Goal: Transaction & Acquisition: Book appointment/travel/reservation

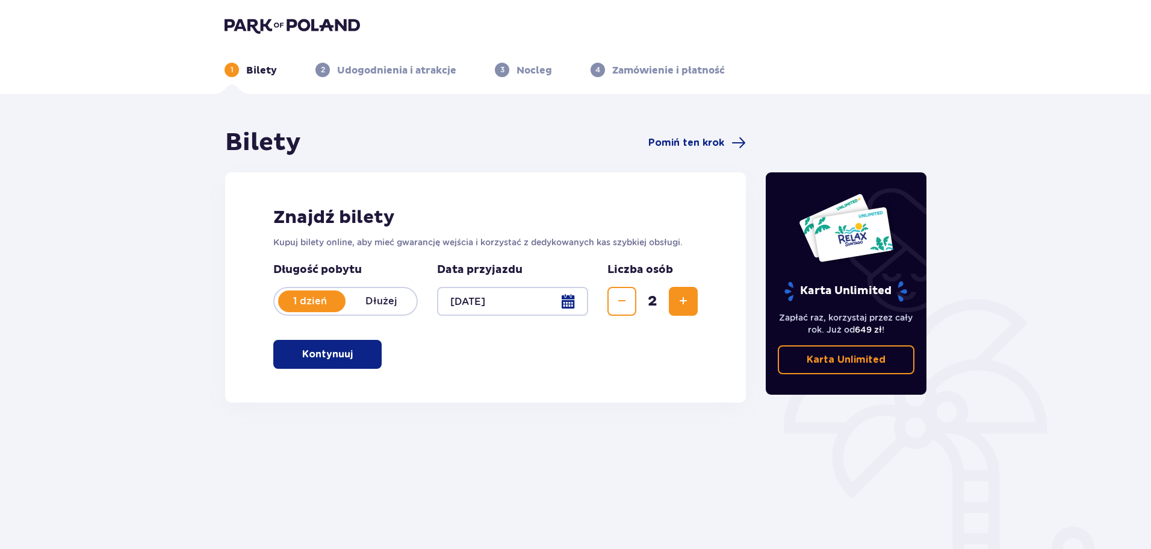
click at [355, 352] on span "button" at bounding box center [355, 354] width 14 height 14
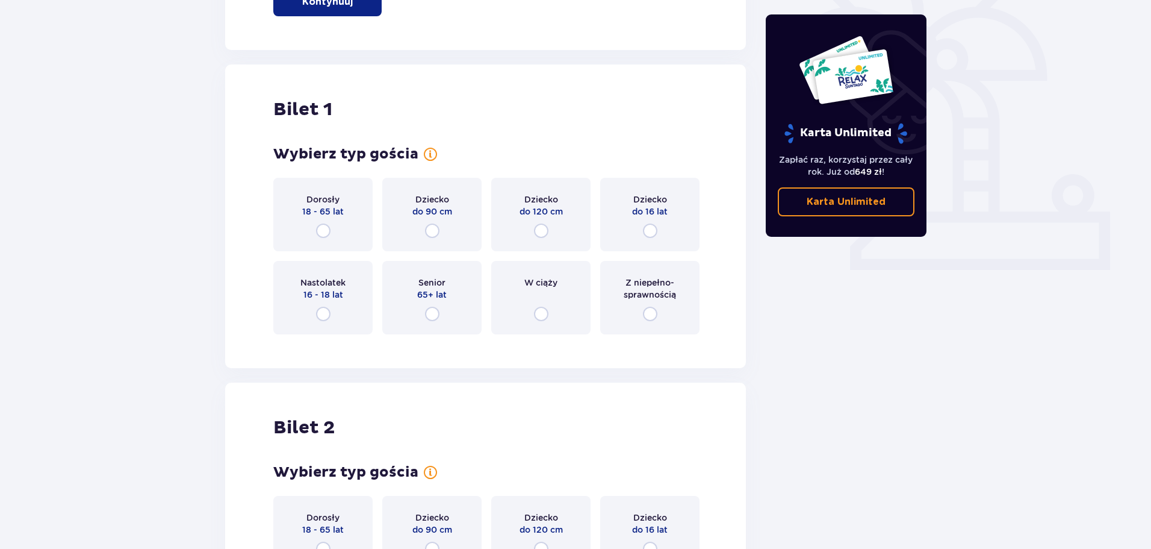
scroll to position [402, 0]
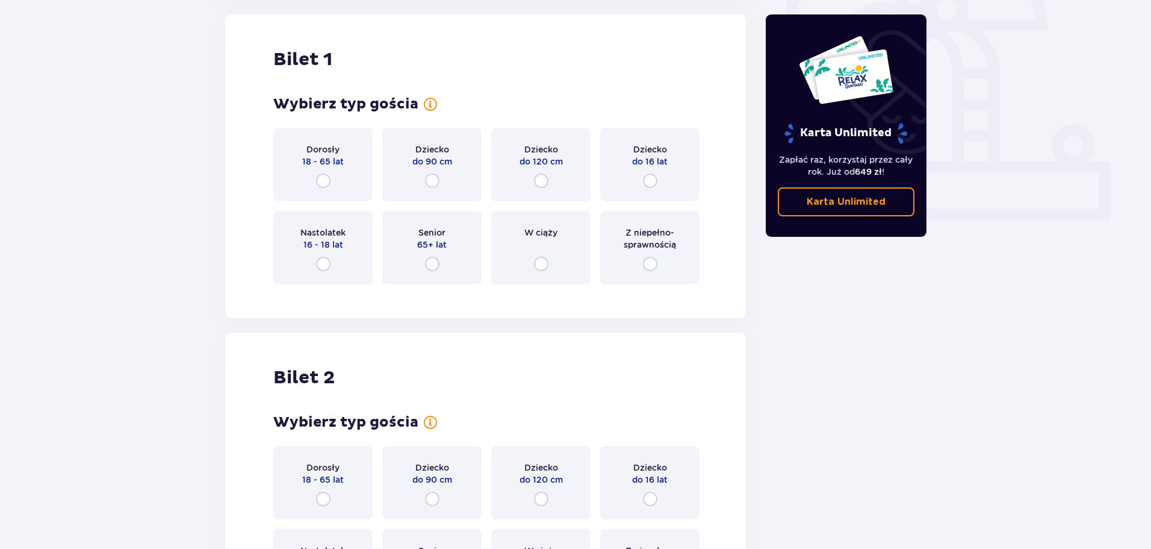
click at [326, 180] on input "radio" at bounding box center [323, 180] width 14 height 14
radio input "true"
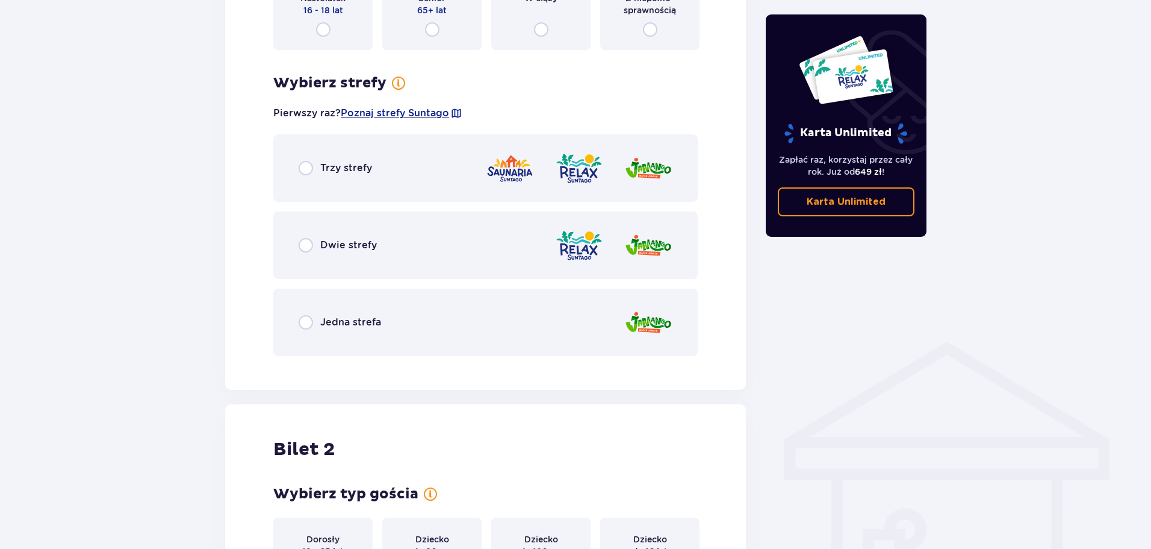
scroll to position [636, 0]
click at [319, 251] on div "Dwie strefy" at bounding box center [338, 245] width 78 height 14
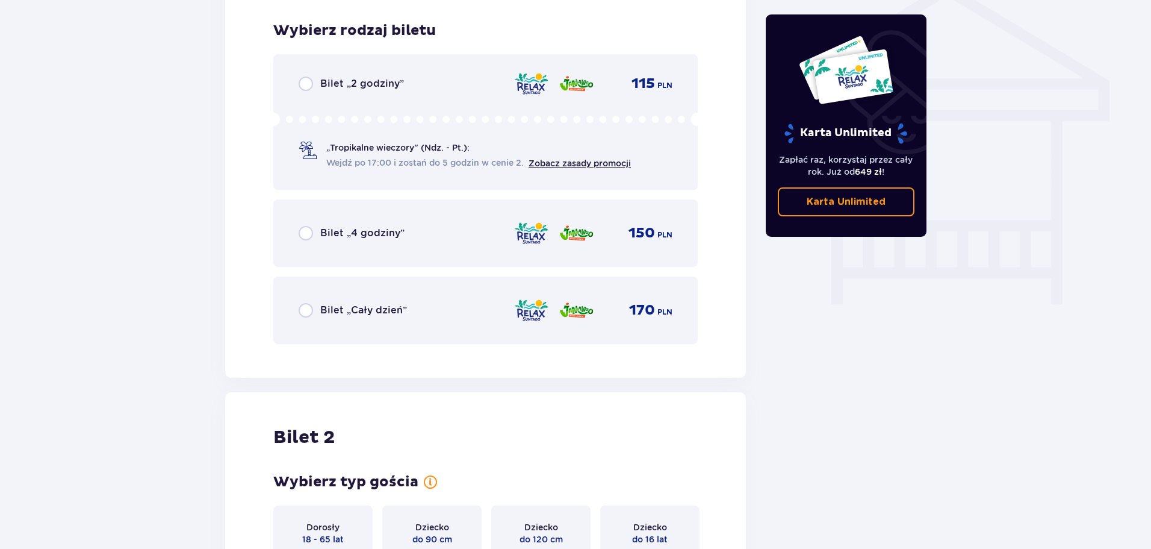
scroll to position [1002, 0]
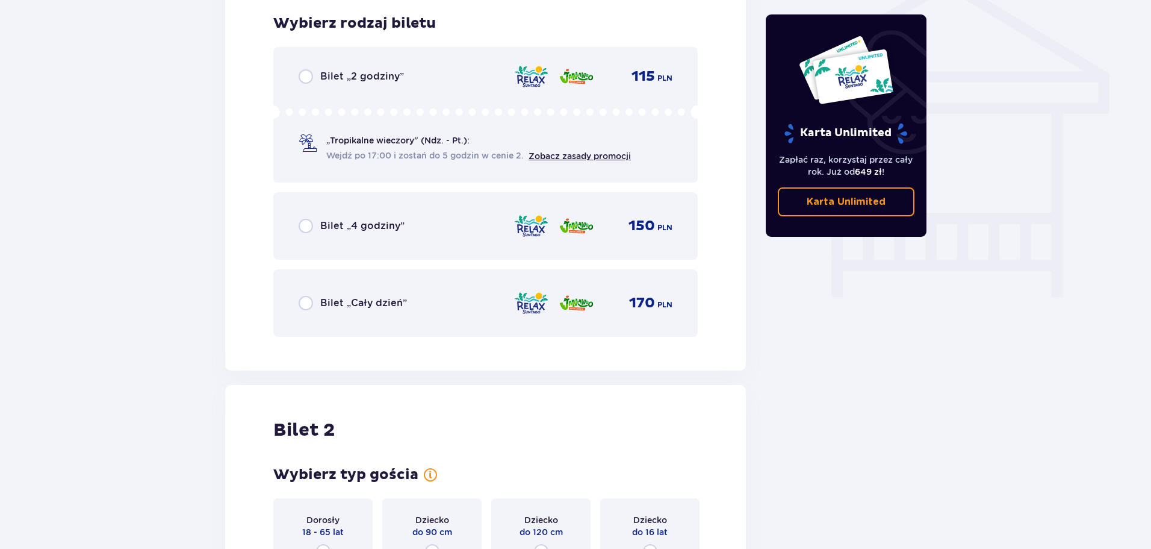
click at [304, 233] on input "radio" at bounding box center [306, 226] width 14 height 14
radio input "true"
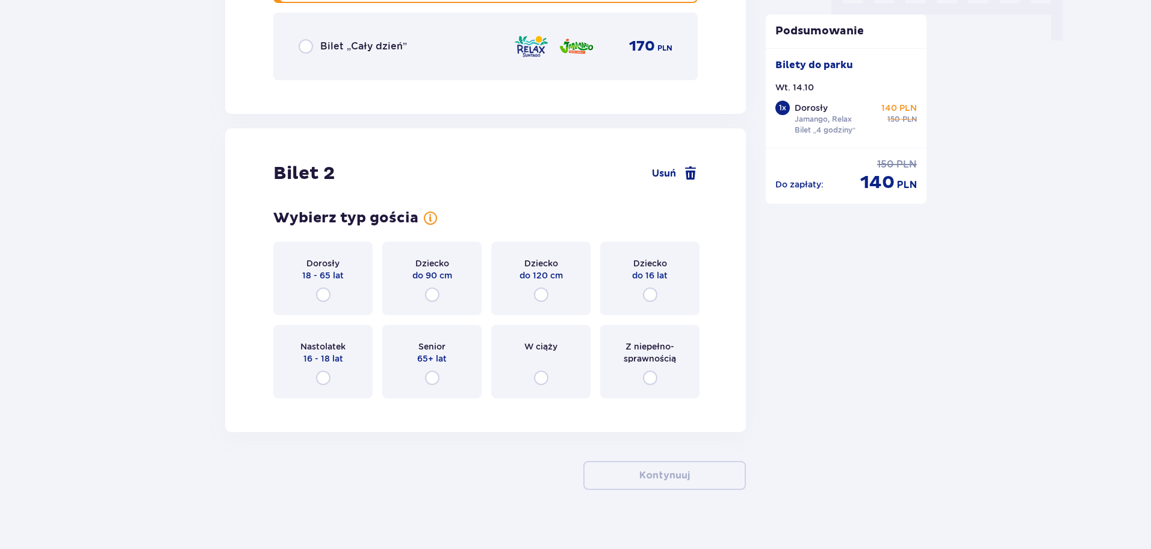
scroll to position [1272, 0]
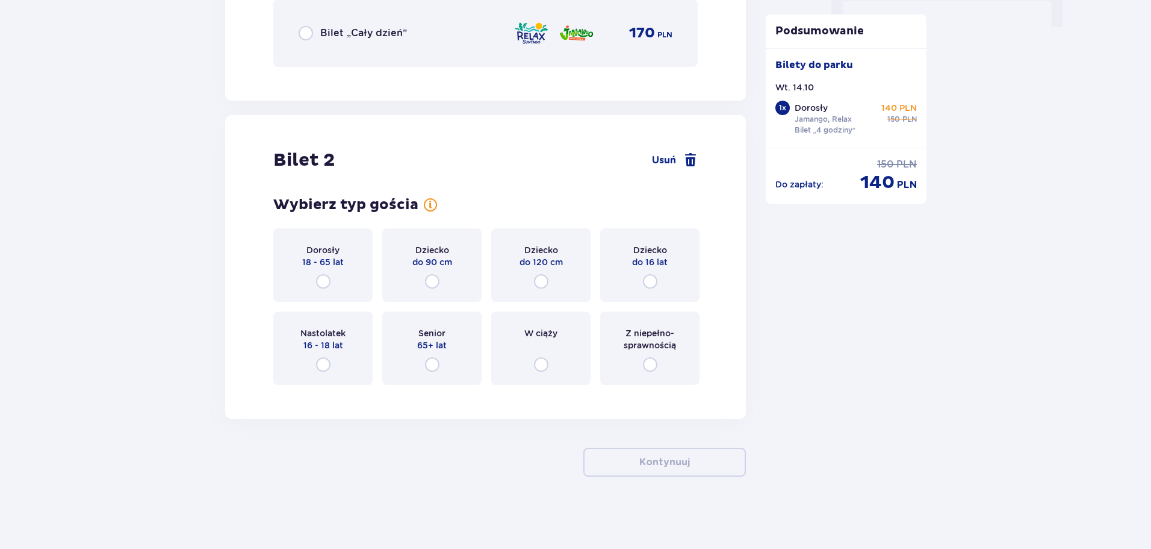
click at [652, 280] on input "radio" at bounding box center [650, 281] width 14 height 14
radio input "true"
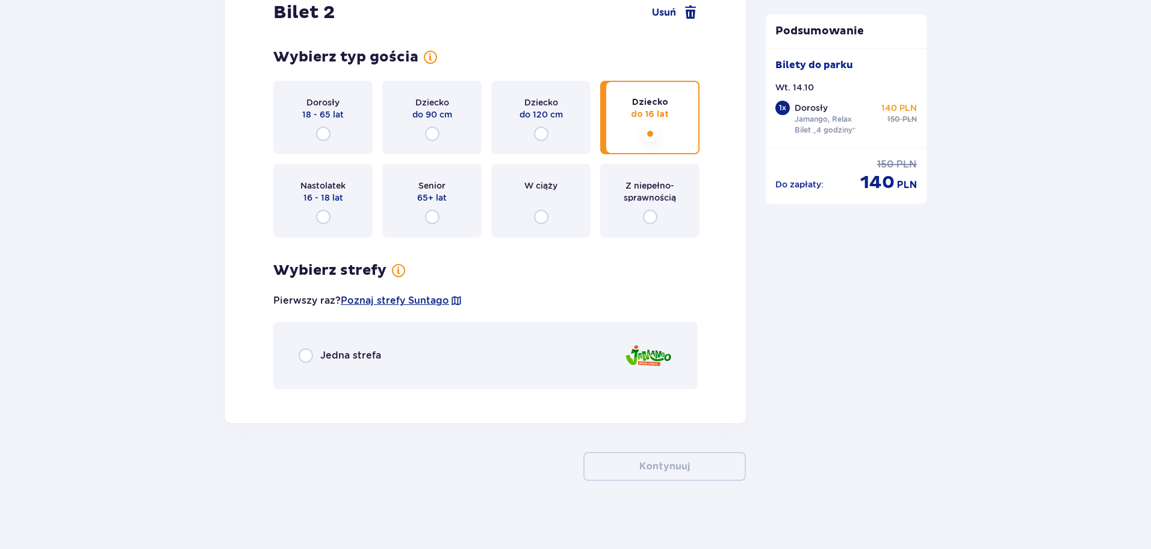
scroll to position [1424, 0]
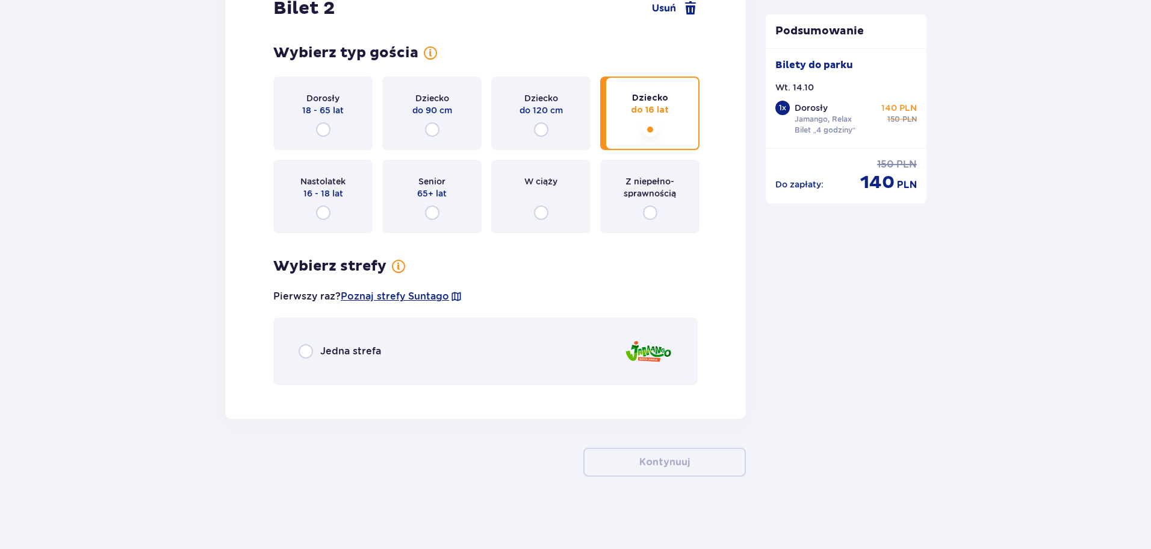
click at [311, 347] on input "radio" at bounding box center [306, 351] width 14 height 14
radio input "true"
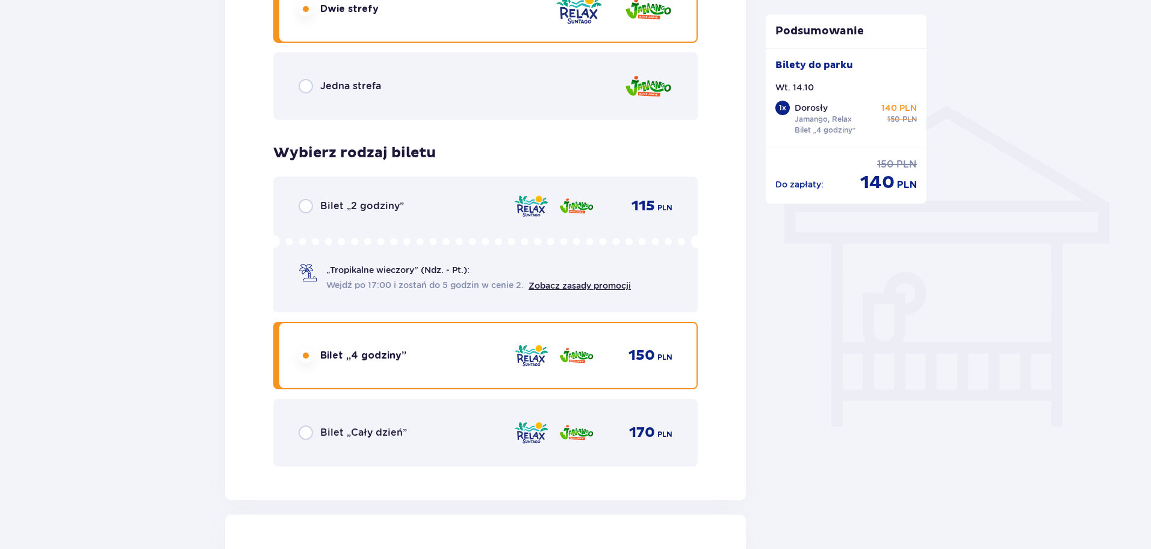
scroll to position [867, 0]
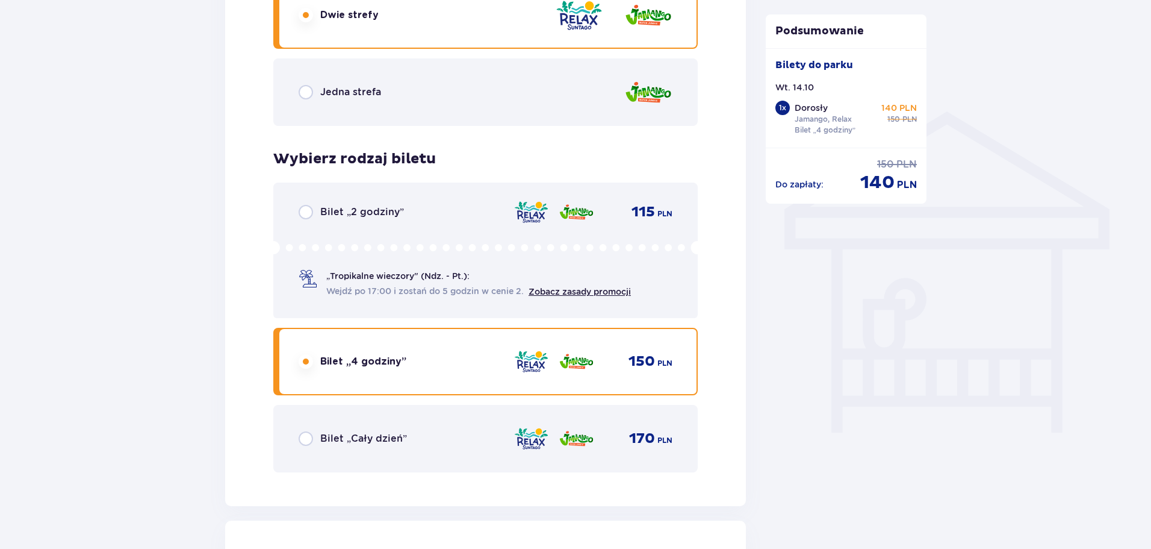
click at [310, 90] on input "radio" at bounding box center [306, 92] width 14 height 14
radio input "true"
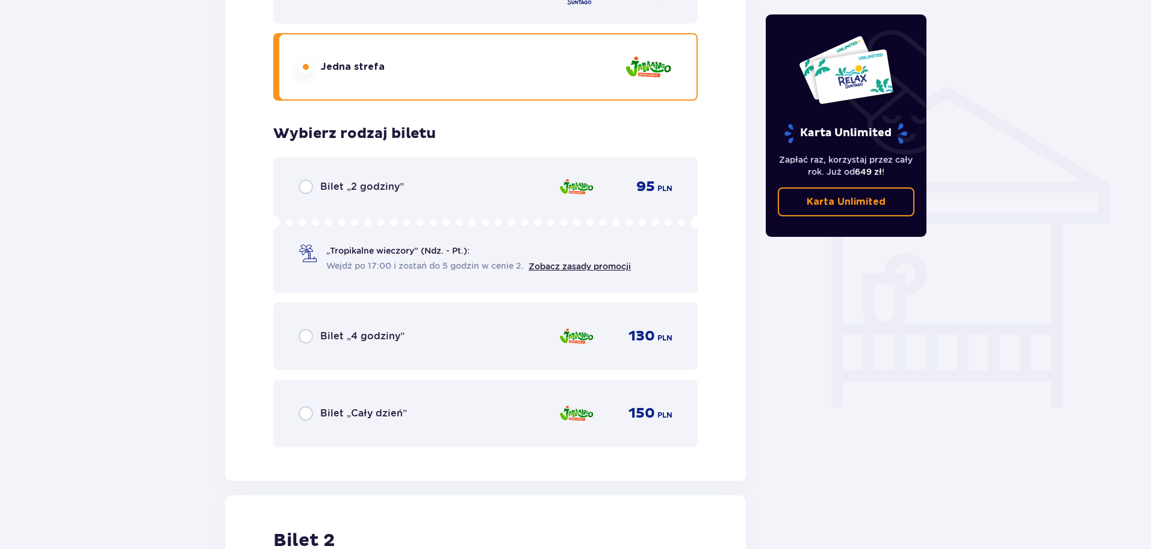
scroll to position [1002, 0]
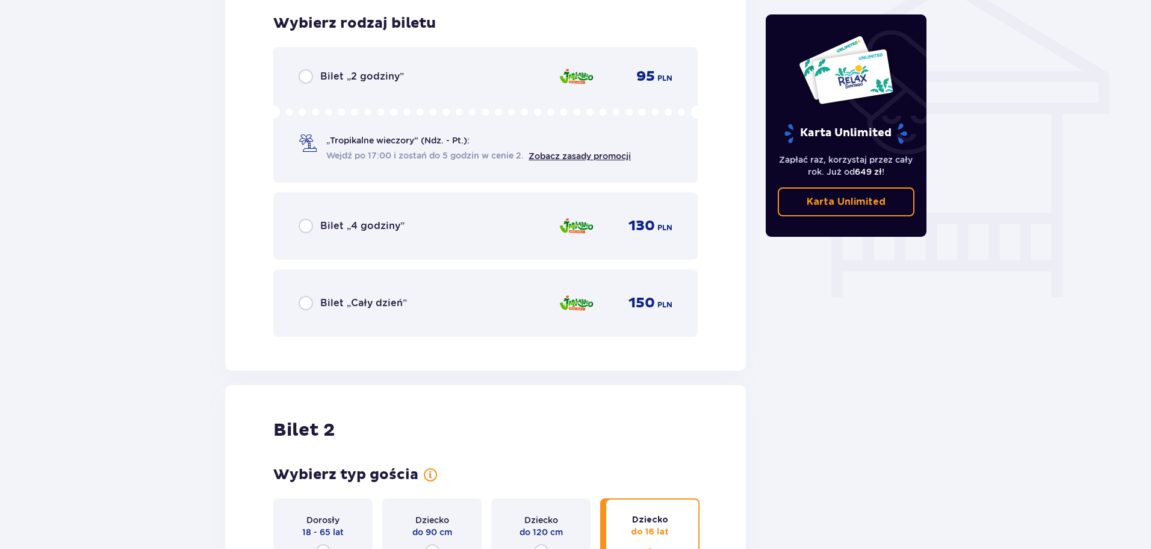
click at [300, 225] on input "radio" at bounding box center [306, 226] width 14 height 14
radio input "true"
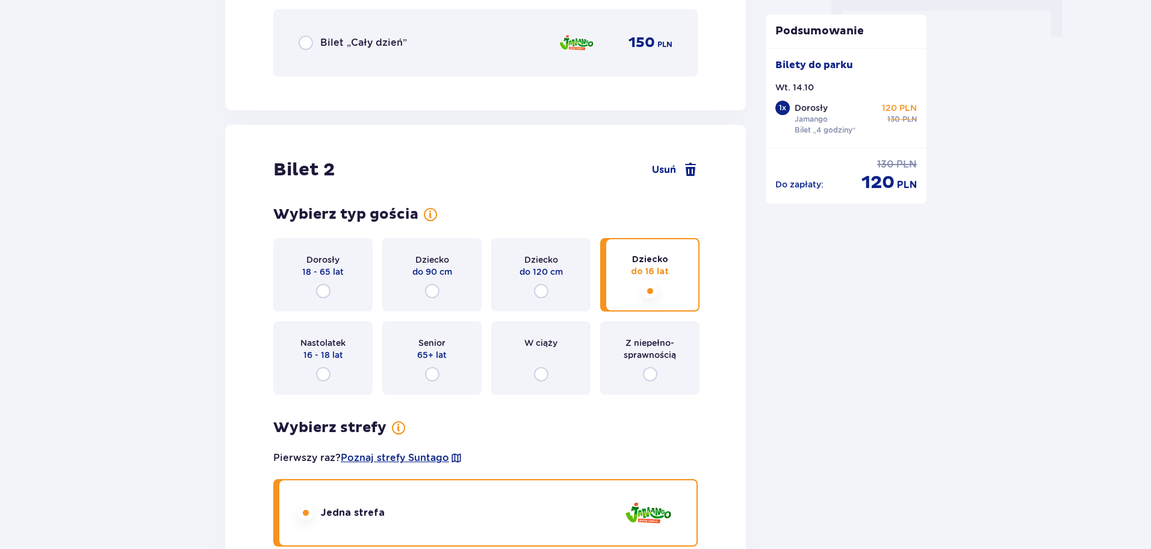
scroll to position [1372, 0]
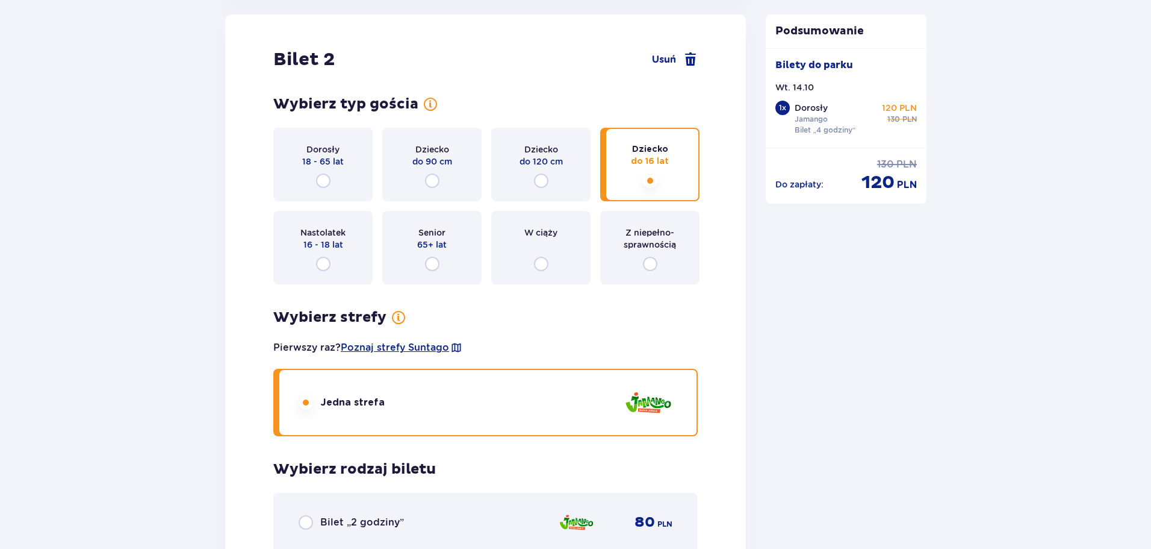
click at [551, 177] on div "Dziecko do 120 cm" at bounding box center [540, 164] width 99 height 73
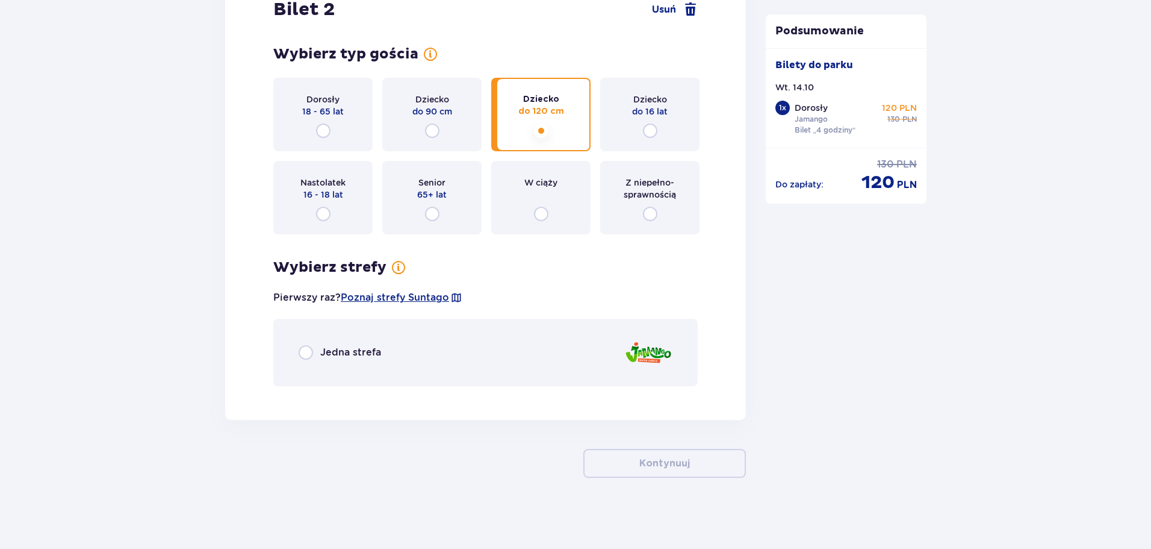
scroll to position [1424, 0]
click at [649, 132] on input "radio" at bounding box center [650, 129] width 14 height 14
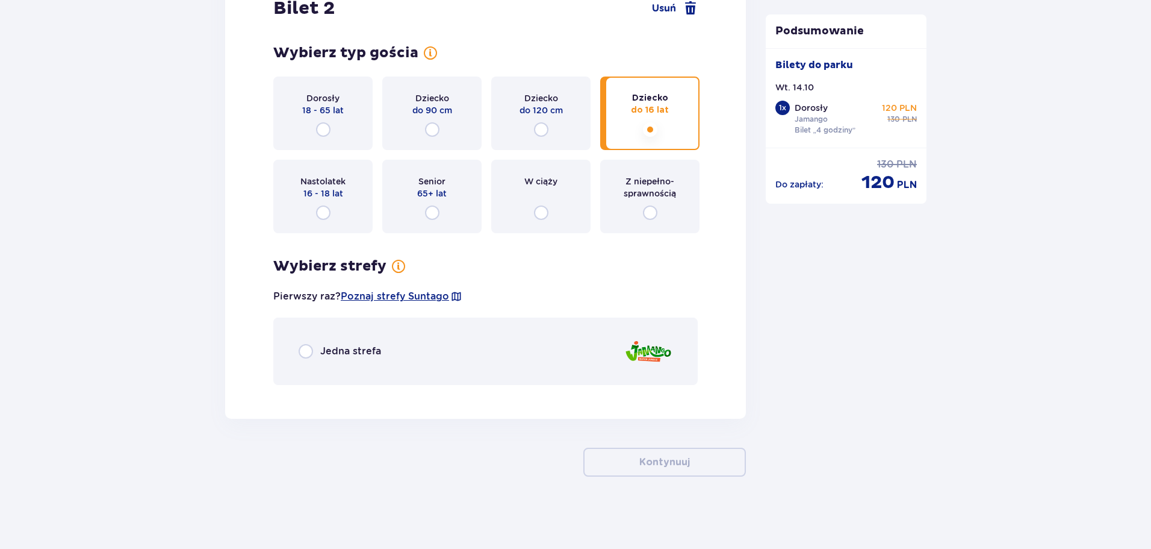
click at [308, 347] on input "radio" at bounding box center [306, 351] width 14 height 14
radio input "true"
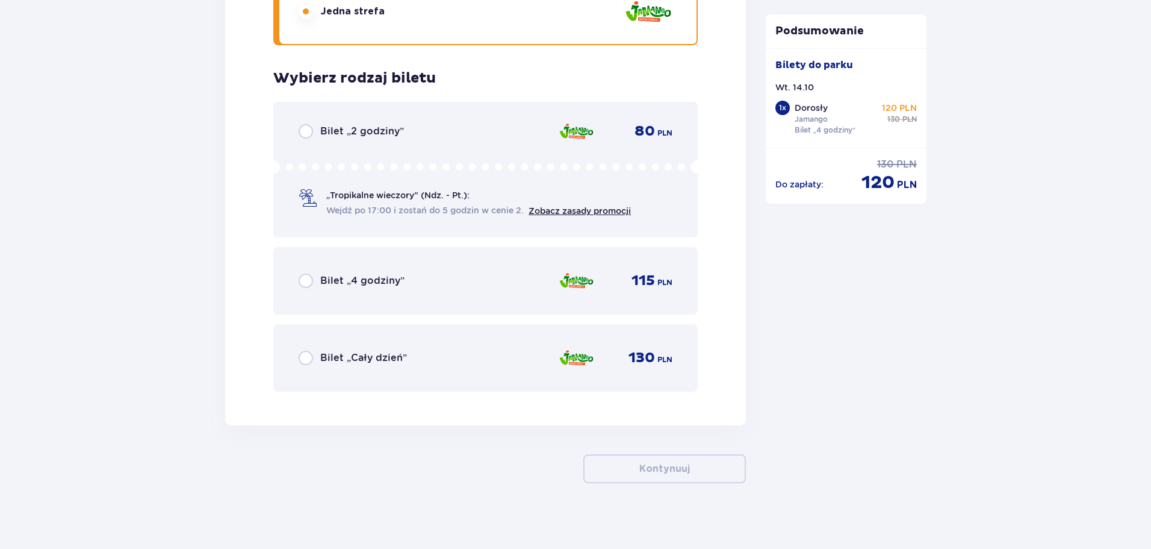
scroll to position [1770, 0]
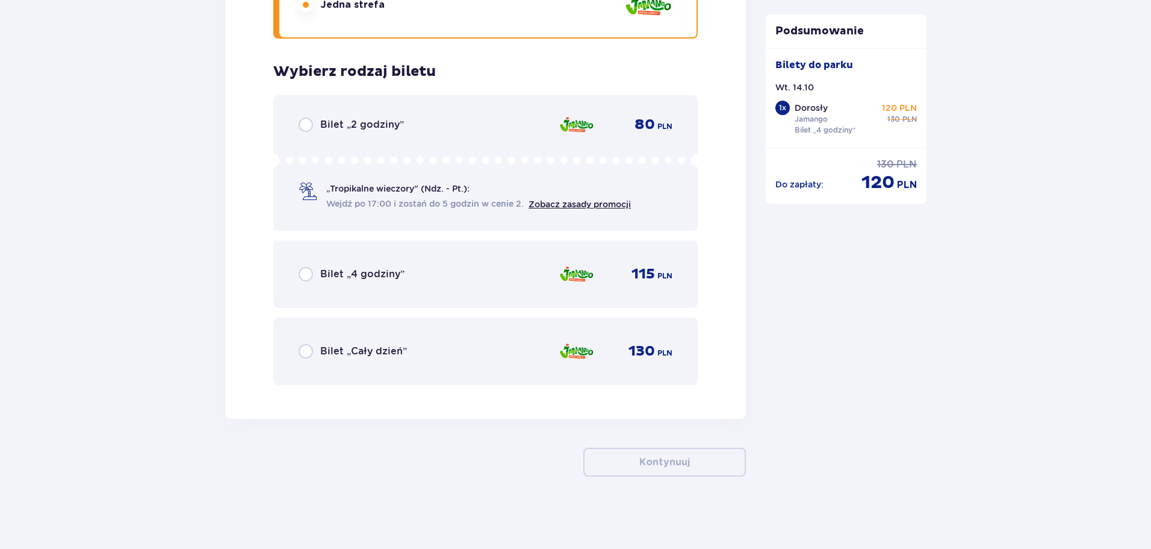
click at [302, 275] on input "radio" at bounding box center [306, 274] width 14 height 14
radio input "true"
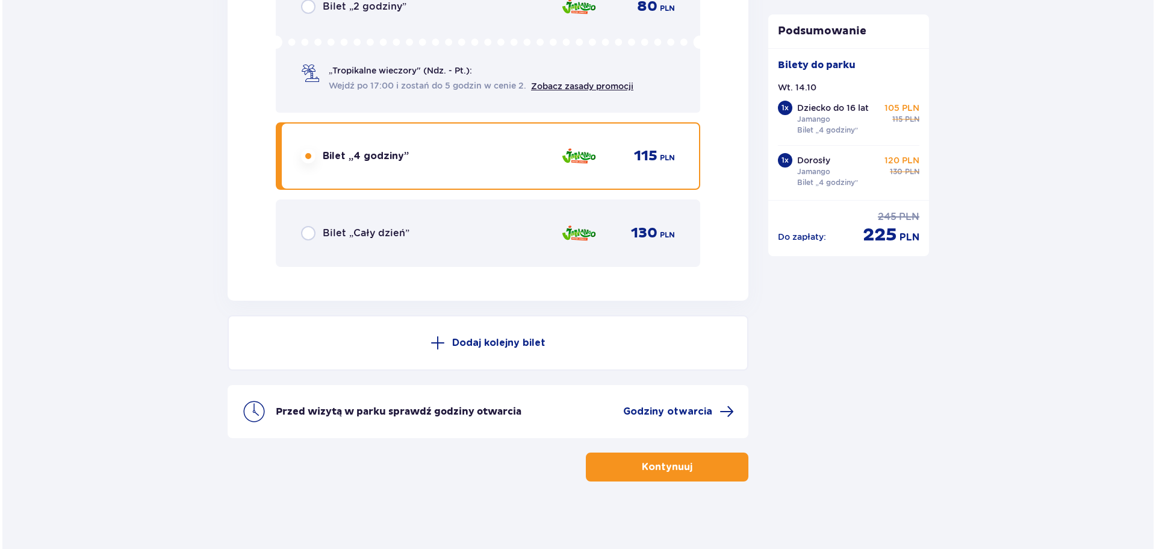
scroll to position [1893, 0]
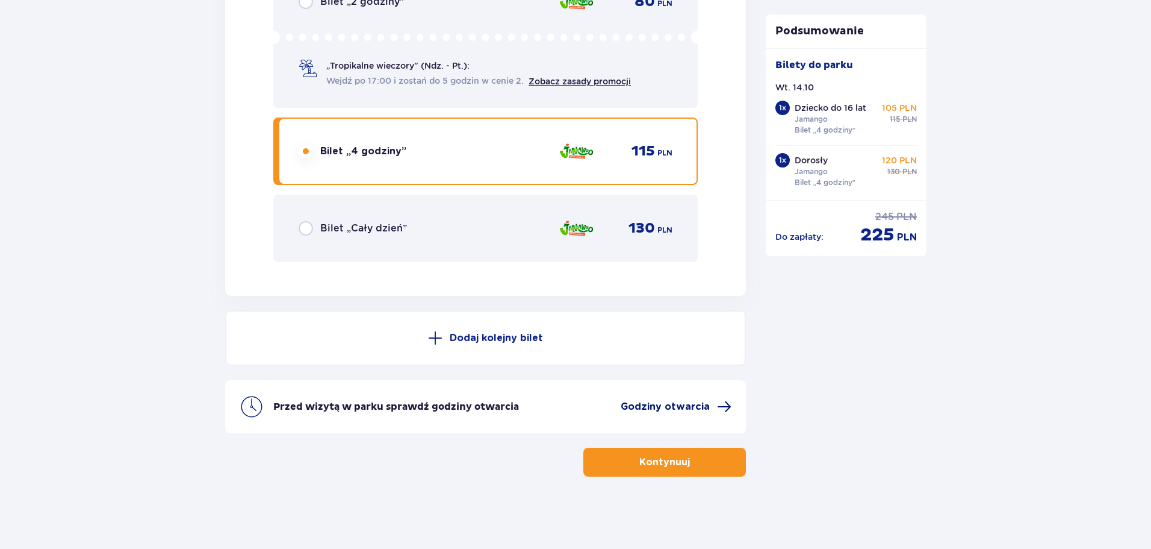
click at [702, 403] on span "Godziny otwarcia" at bounding box center [665, 406] width 89 height 13
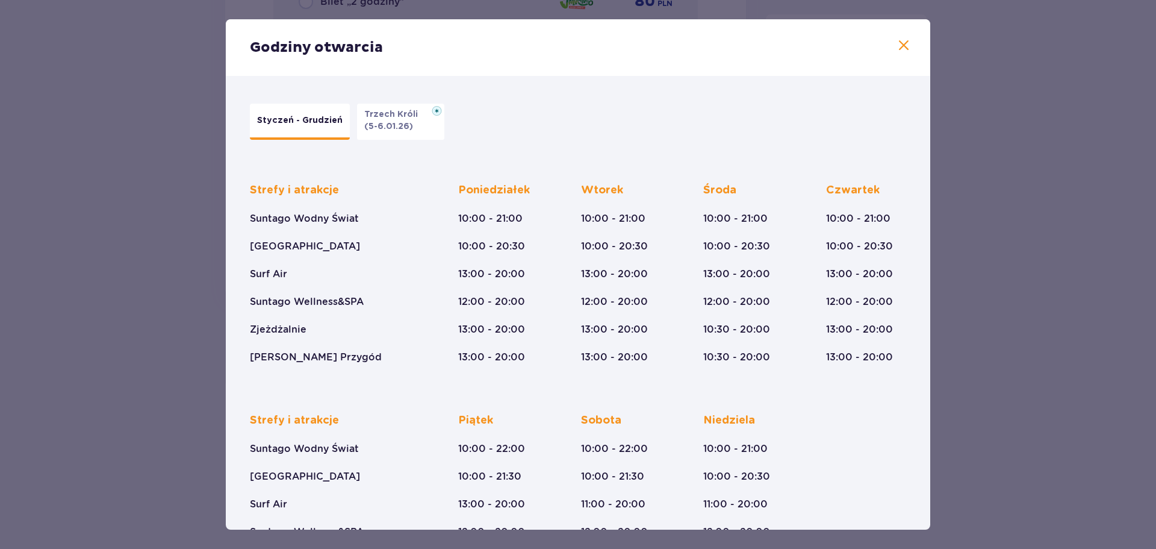
click at [903, 48] on span at bounding box center [904, 46] width 14 height 14
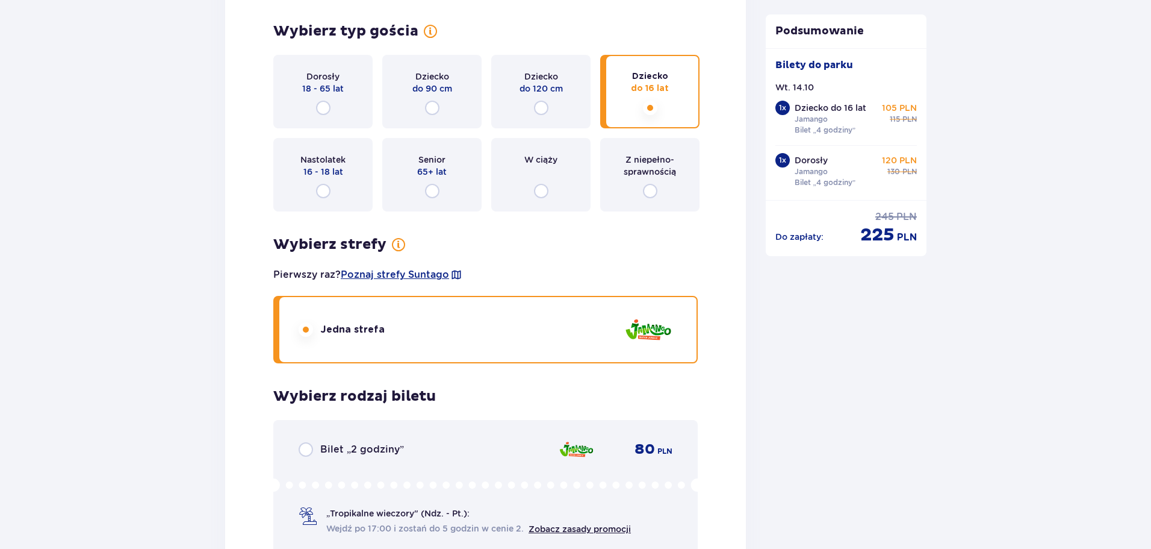
scroll to position [1893, 0]
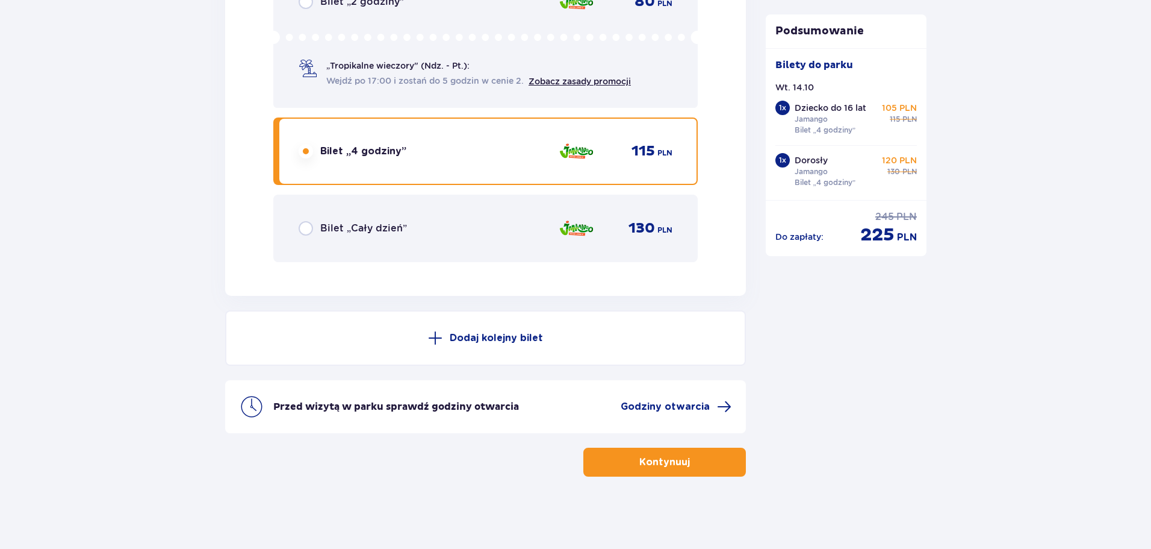
click at [707, 468] on button "Kontynuuj" at bounding box center [665, 461] width 163 height 29
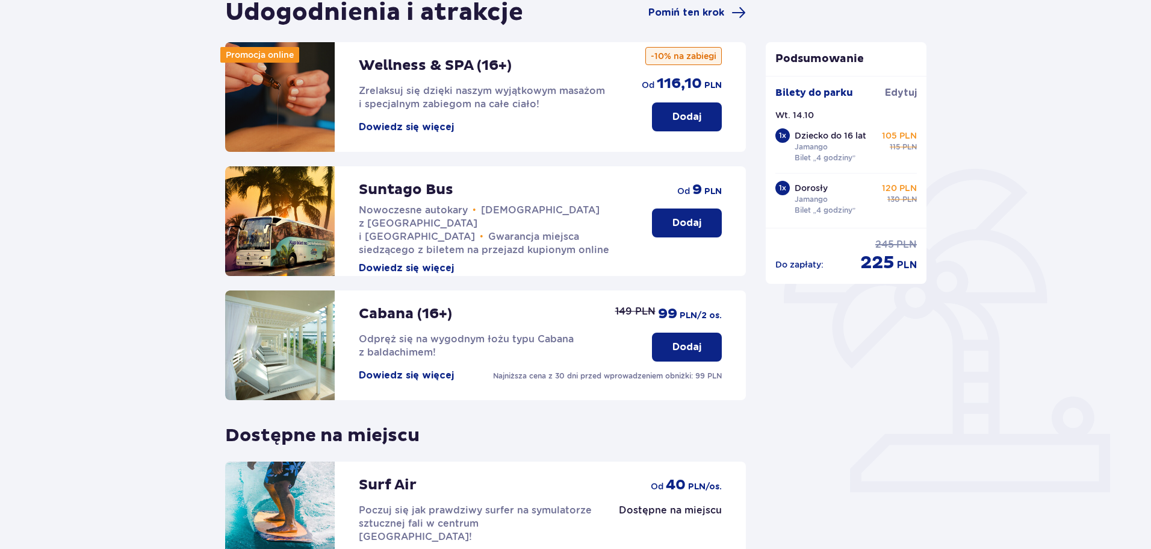
scroll to position [120, 0]
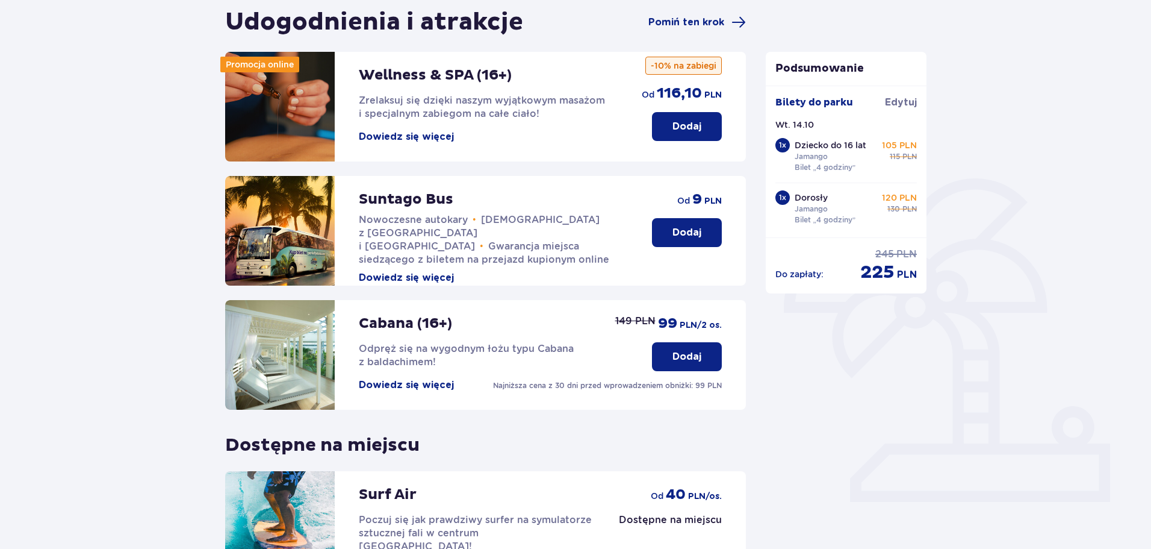
click at [378, 204] on p "Suntago Bus" at bounding box center [406, 199] width 95 height 18
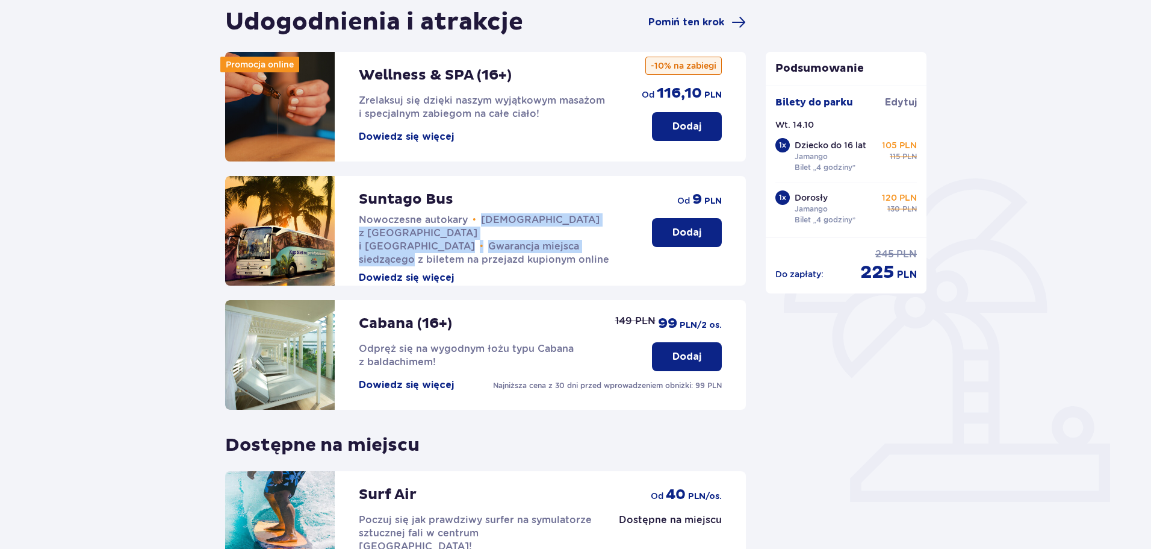
drag, startPoint x: 480, startPoint y: 218, endPoint x: 574, endPoint y: 231, distance: 95.5
click at [574, 231] on p "Nowoczesne autokary • Kursy z [GEOGRAPHIC_DATA] i [GEOGRAPHIC_DATA] • Gwarancja…" at bounding box center [493, 239] width 269 height 53
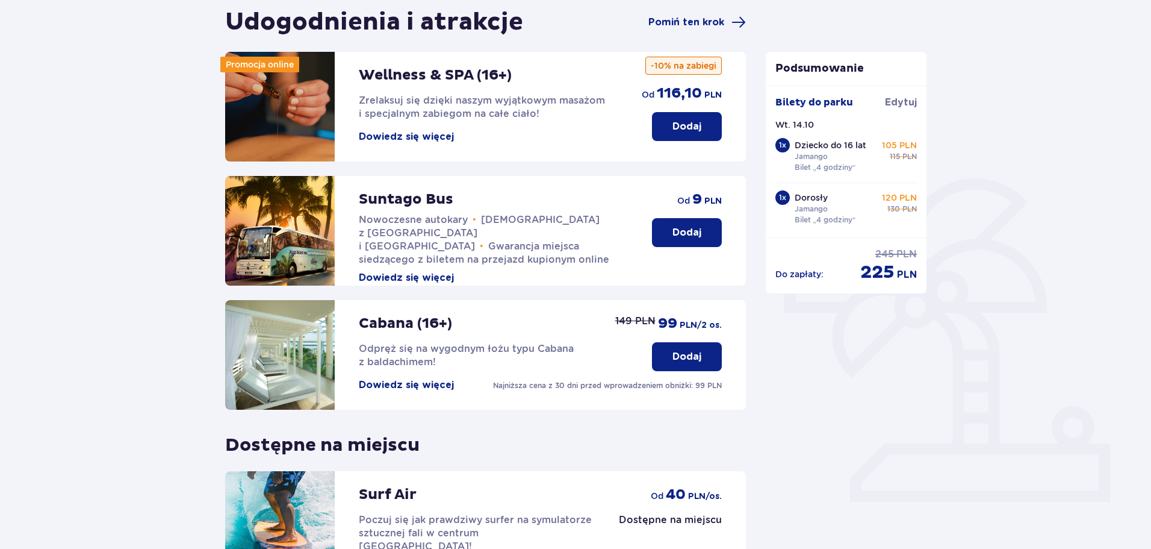
drag, startPoint x: 573, startPoint y: 266, endPoint x: 586, endPoint y: 263, distance: 13.5
click at [573, 266] on div "Suntago Bus Nowoczesne autokary • Kursy z [GEOGRAPHIC_DATA] i [GEOGRAPHIC_DATA]…" at bounding box center [493, 230] width 269 height 108
click at [665, 238] on button "Dodaj" at bounding box center [687, 232] width 70 height 29
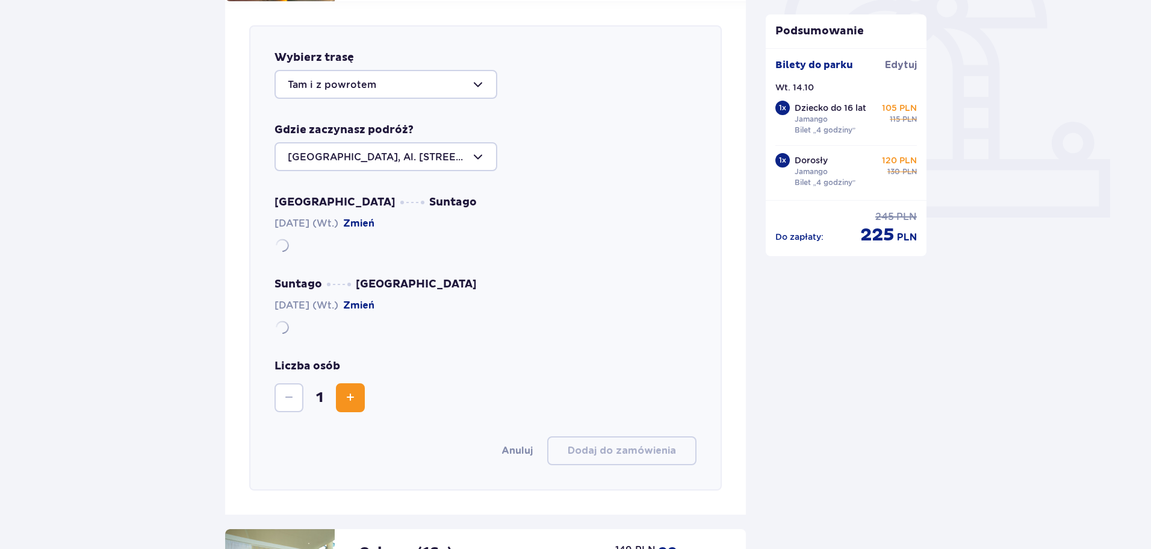
scroll to position [416, 0]
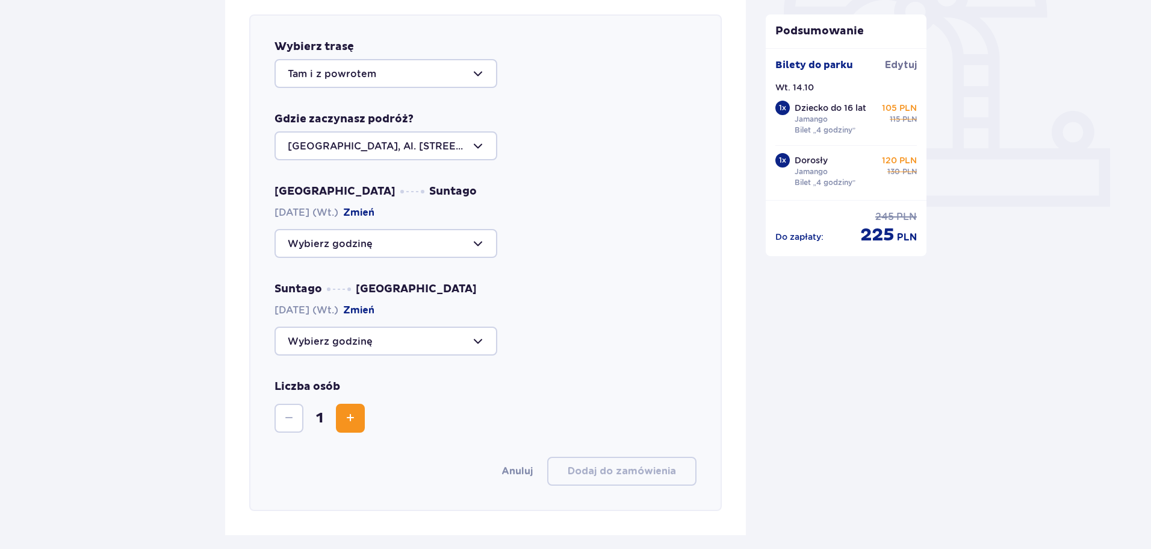
click at [482, 77] on div at bounding box center [386, 73] width 223 height 29
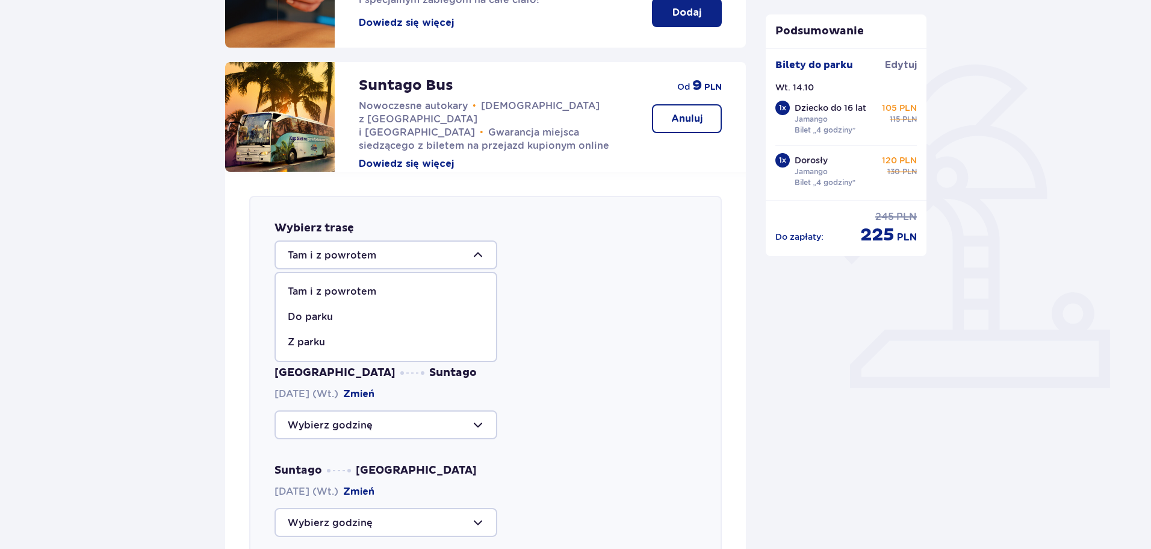
scroll to position [235, 0]
click at [331, 285] on p "Tam i z powrotem" at bounding box center [332, 290] width 89 height 13
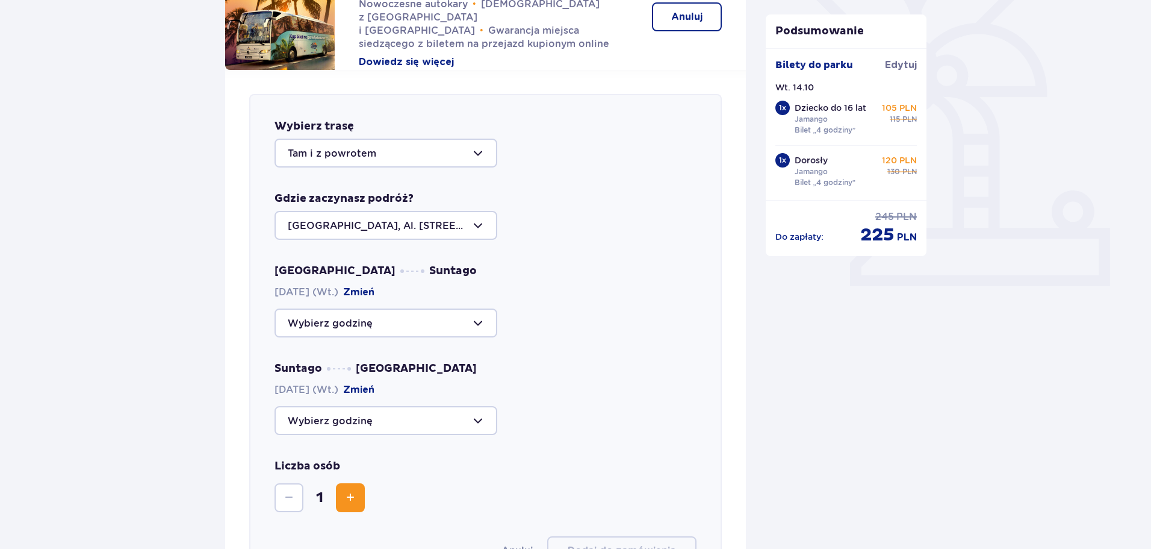
scroll to position [355, 0]
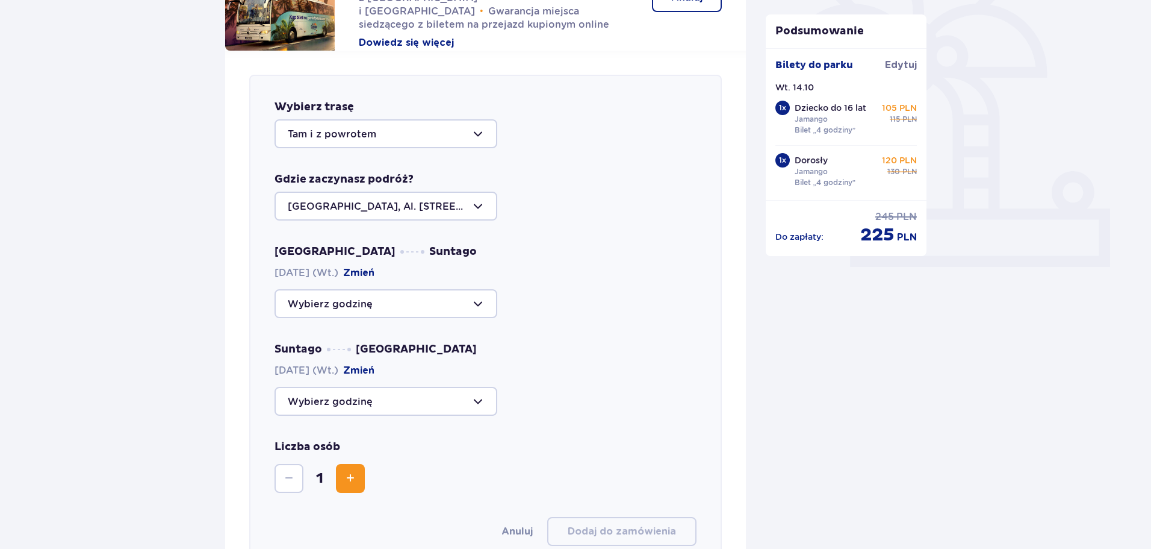
click at [465, 308] on div at bounding box center [386, 303] width 223 height 29
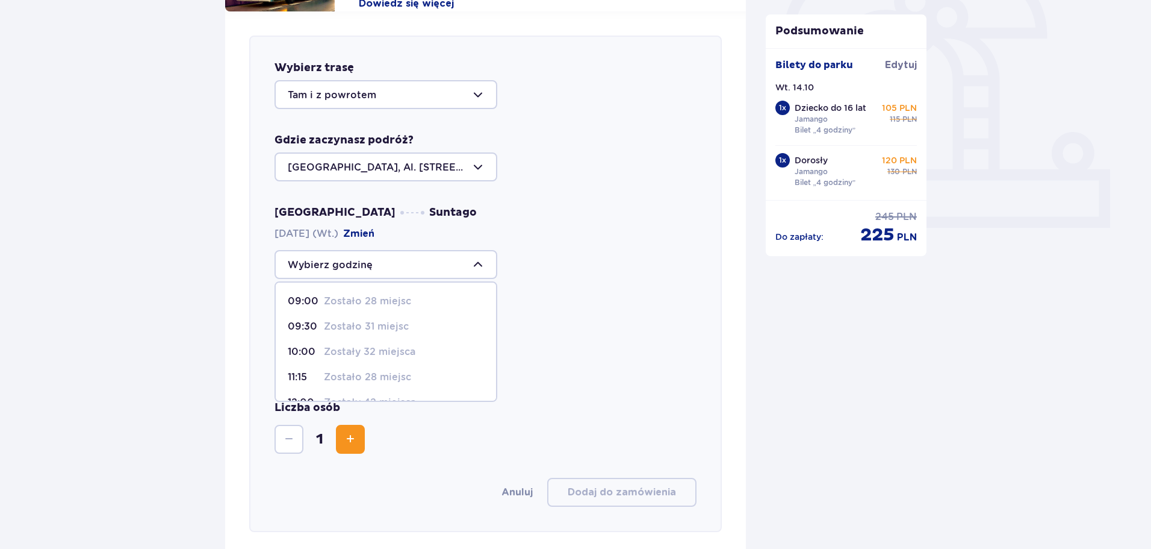
scroll to position [416, 0]
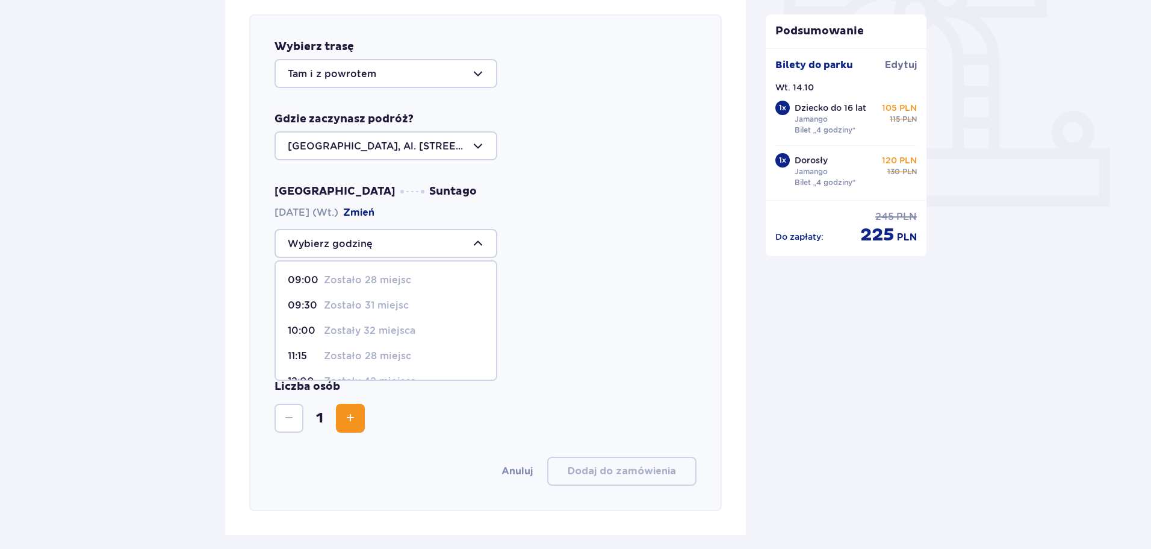
click at [529, 350] on div at bounding box center [486, 340] width 422 height 29
click at [453, 337] on div at bounding box center [386, 340] width 223 height 29
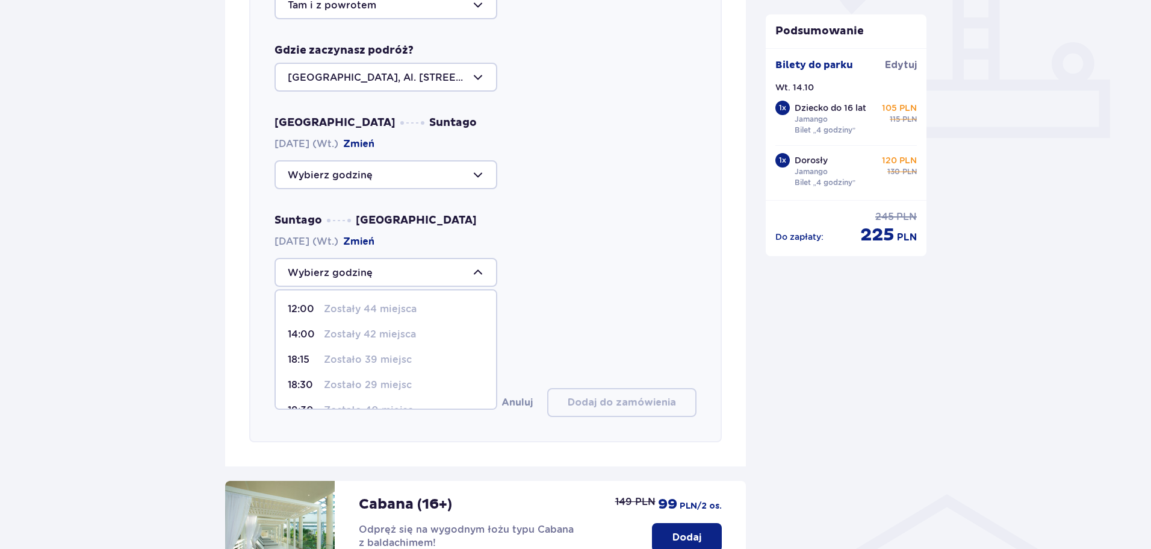
scroll to position [476, 0]
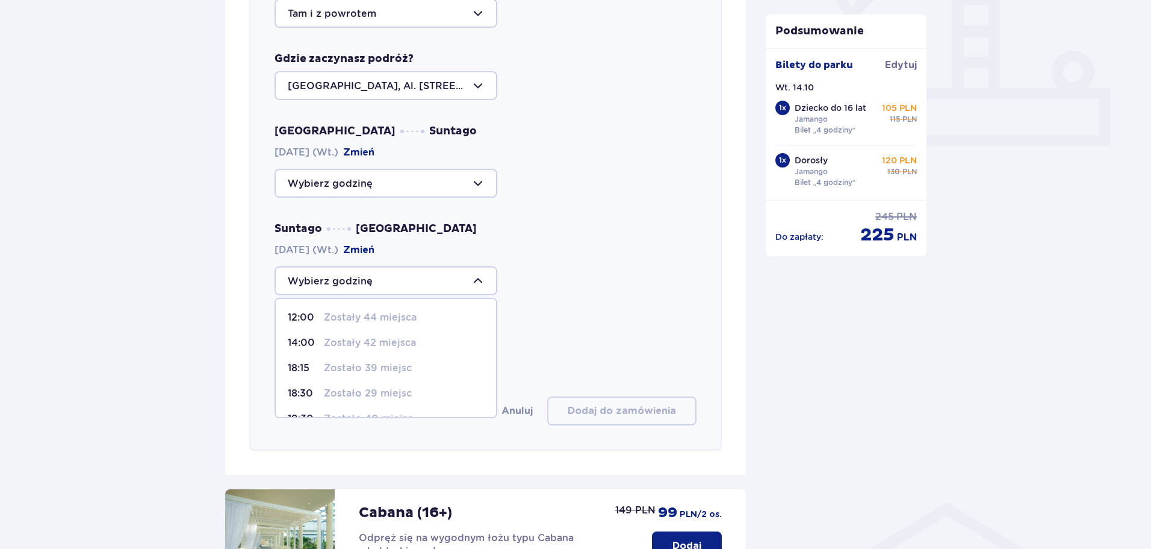
click at [568, 301] on div "Wybierz trasę Tam i z powrotem Gdzie zaczynasz podróż? [GEOGRAPHIC_DATA], Al. […" at bounding box center [485, 202] width 473 height 496
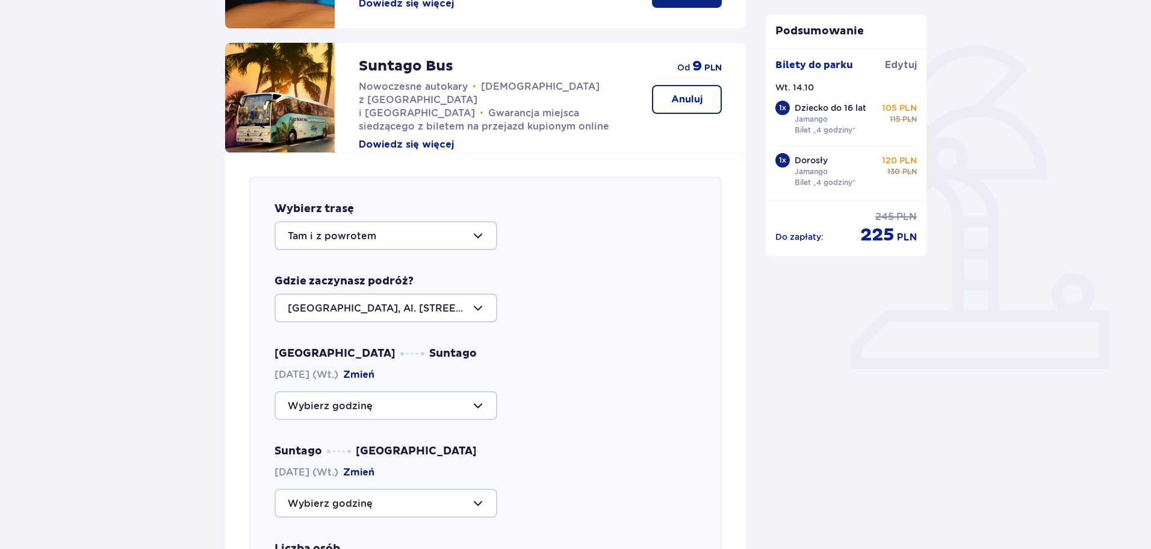
scroll to position [0, 0]
